Goal: Information Seeking & Learning: Learn about a topic

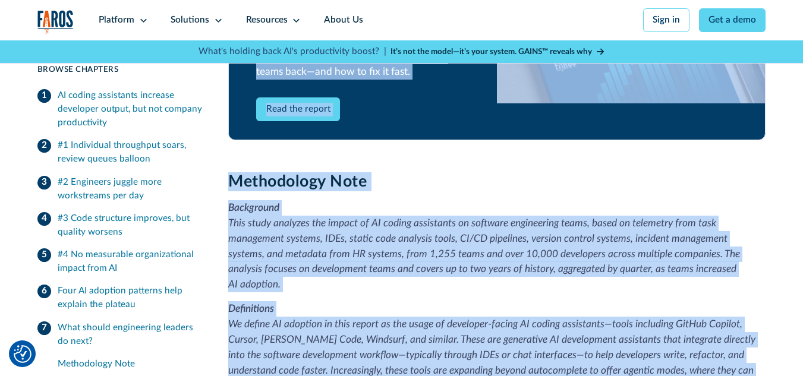
scroll to position [3042, 0]
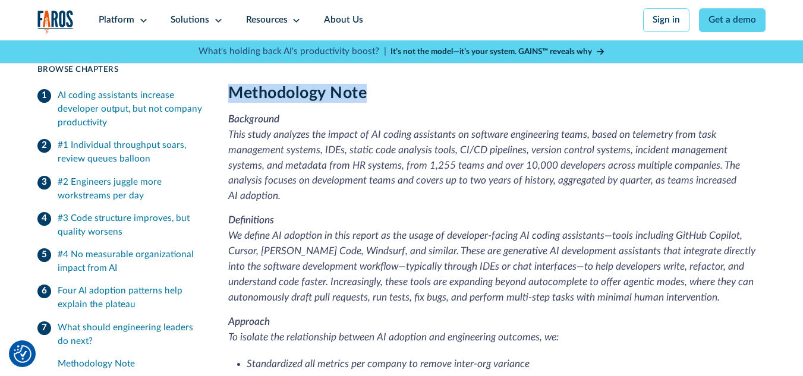
drag, startPoint x: 229, startPoint y: 137, endPoint x: 382, endPoint y: 80, distance: 162.6
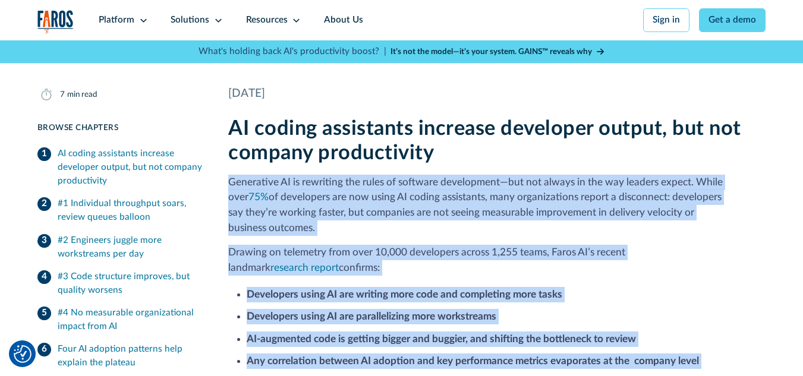
scroll to position [260, 0]
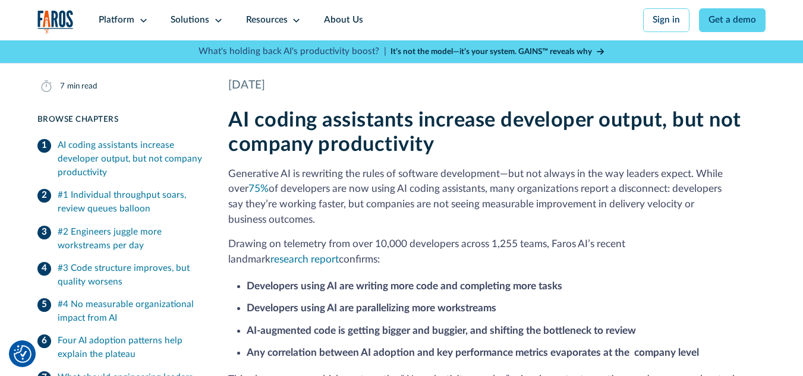
click at [585, 149] on h2 "AI coding assistants increase developer output, but not company productivity" at bounding box center [496, 132] width 537 height 49
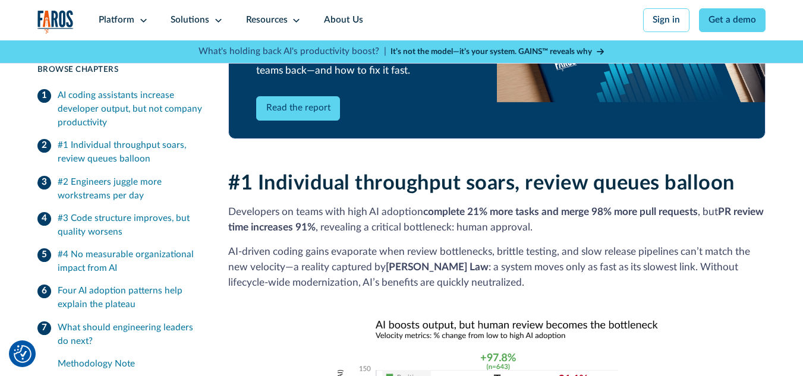
scroll to position [878, 0]
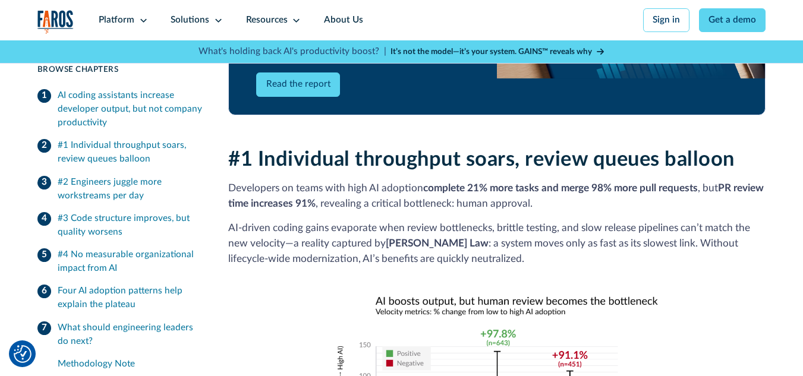
click at [298, 80] on link "Read the report" at bounding box center [298, 85] width 84 height 24
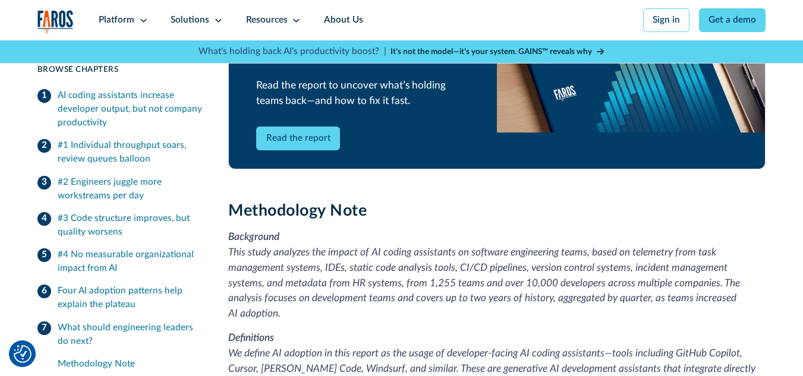
scroll to position [2950, 0]
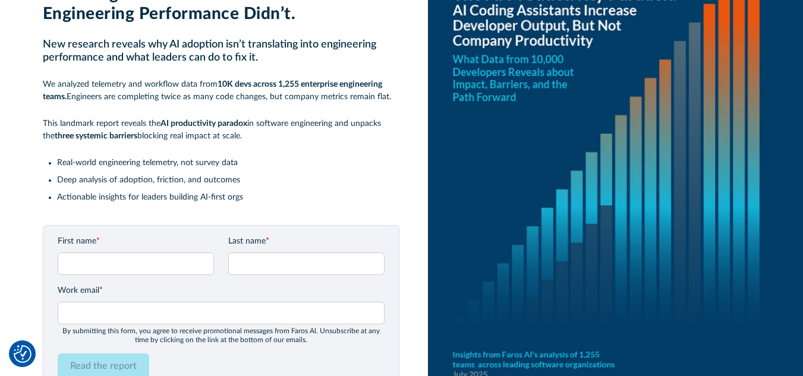
scroll to position [70, 0]
